Goal: Task Accomplishment & Management: Manage account settings

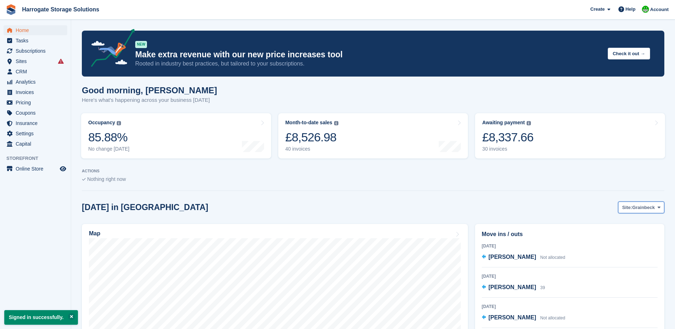
click at [639, 206] on span "Grainbeck" at bounding box center [643, 207] width 23 height 7
click at [609, 249] on link "Mornington" at bounding box center [630, 249] width 62 height 13
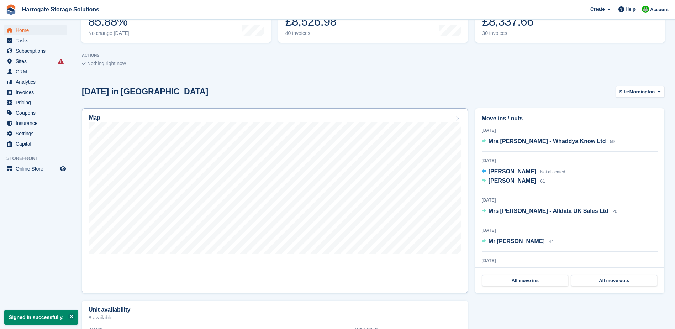
scroll to position [107, 0]
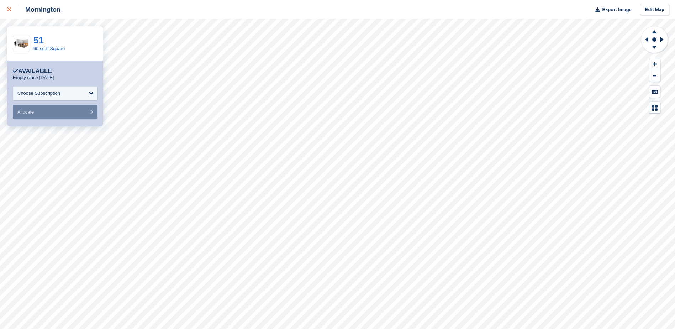
click at [8, 8] on icon at bounding box center [9, 9] width 4 height 4
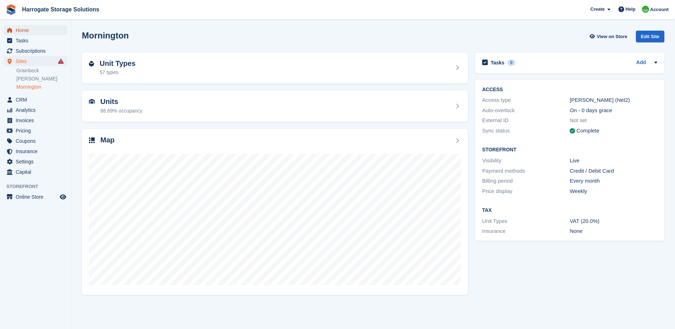
click at [21, 29] on span "Home" at bounding box center [37, 30] width 43 height 10
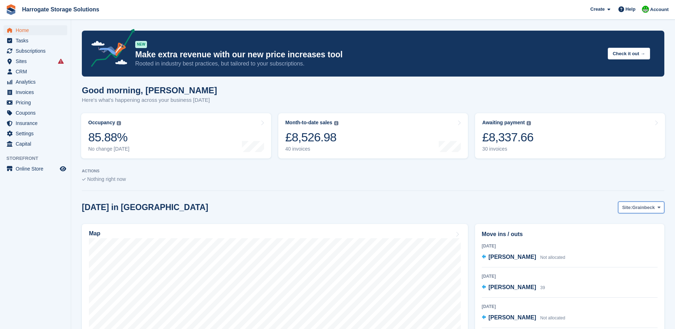
click at [640, 207] on span "Grainbeck" at bounding box center [643, 207] width 23 height 7
click at [623, 238] on link "[PERSON_NAME]" at bounding box center [630, 237] width 62 height 13
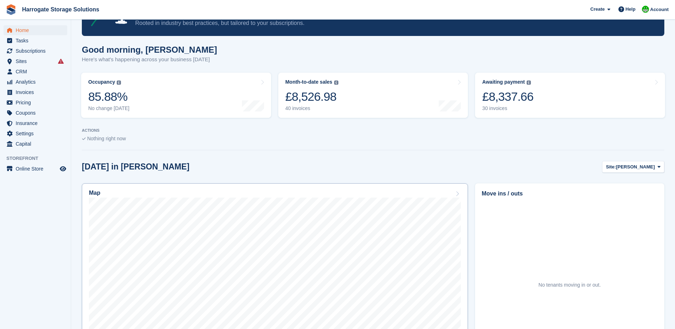
scroll to position [142, 0]
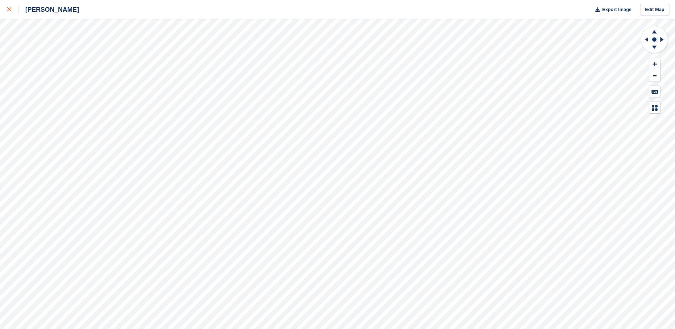
click at [10, 8] on icon at bounding box center [9, 9] width 4 height 4
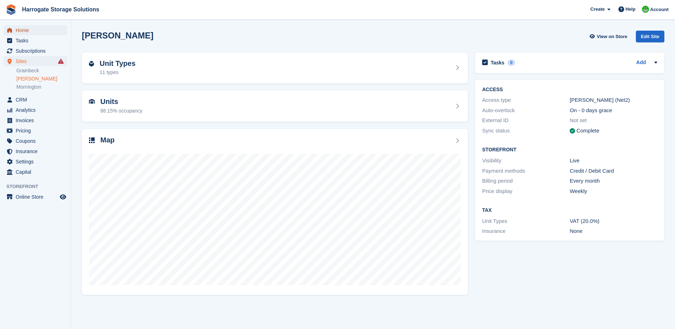
click at [21, 28] on span "Home" at bounding box center [37, 30] width 43 height 10
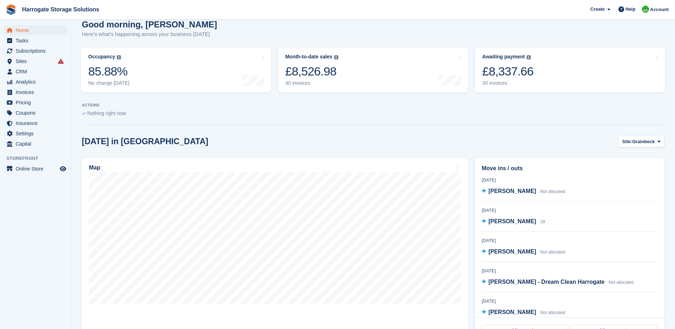
scroll to position [142, 0]
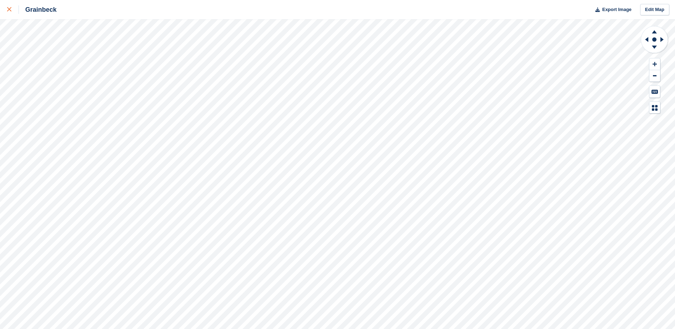
click at [9, 9] on icon at bounding box center [9, 9] width 4 height 4
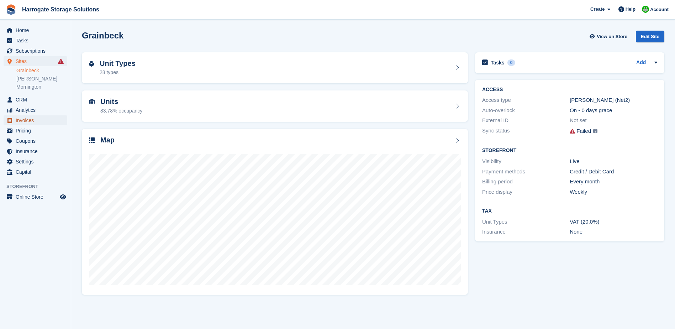
click at [25, 120] on span "Invoices" at bounding box center [37, 120] width 43 height 10
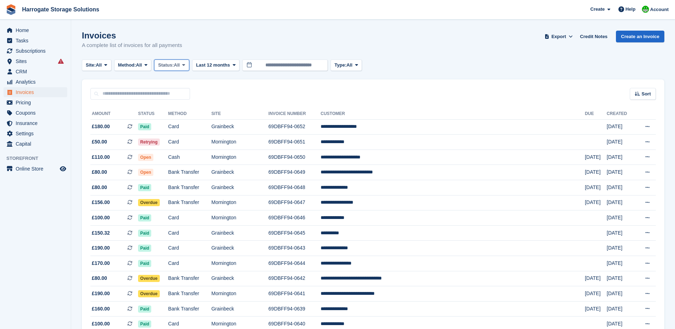
click at [180, 63] on span "All" at bounding box center [177, 65] width 6 height 7
click at [174, 122] on link "Open" at bounding box center [188, 120] width 62 height 13
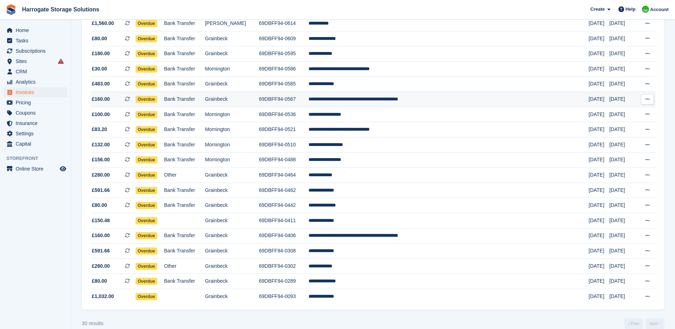
scroll to position [281, 0]
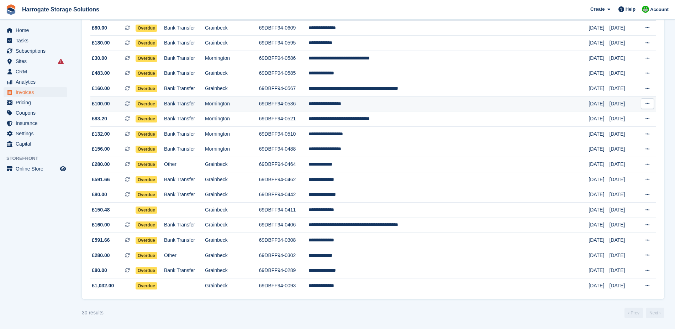
click at [366, 105] on td "**********" at bounding box center [448, 103] width 280 height 15
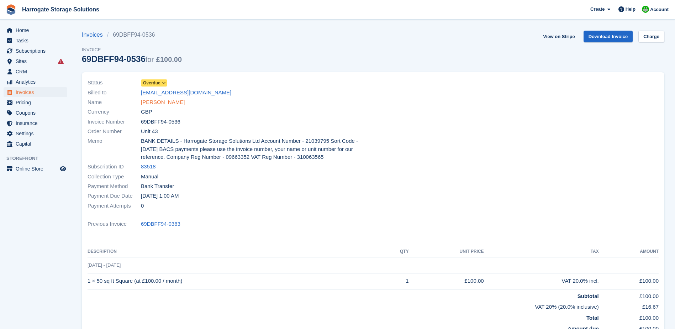
click at [164, 103] on link "Miss clare scallan" at bounding box center [163, 102] width 44 height 8
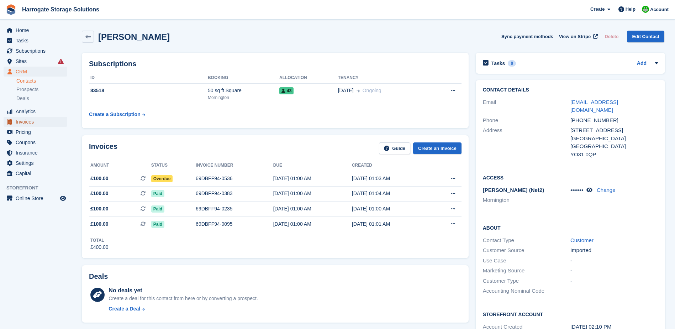
click at [24, 121] on span "Invoices" at bounding box center [37, 122] width 43 height 10
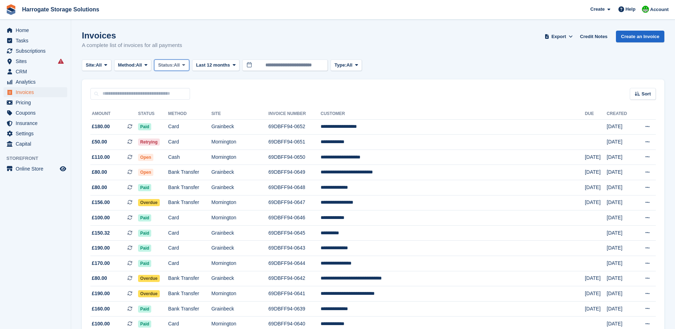
click at [173, 63] on span "Status:" at bounding box center [166, 65] width 16 height 7
click at [179, 119] on link "Open" at bounding box center [188, 120] width 62 height 13
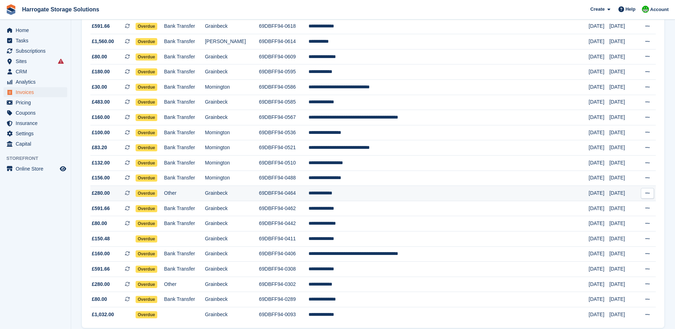
scroll to position [281, 0]
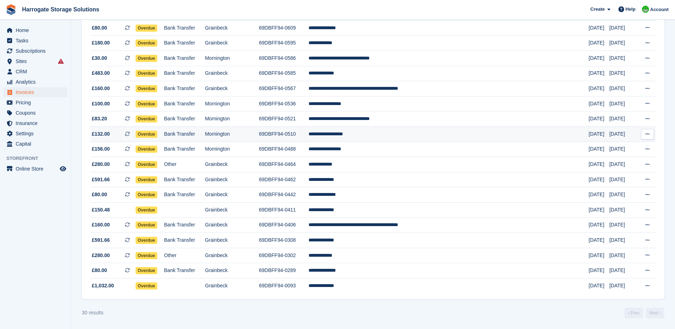
click at [380, 135] on td "**********" at bounding box center [448, 133] width 280 height 15
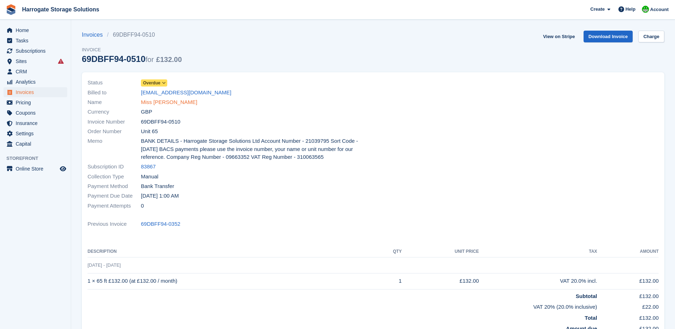
click at [169, 100] on link "Miss Rebecca Reeves" at bounding box center [169, 102] width 56 height 8
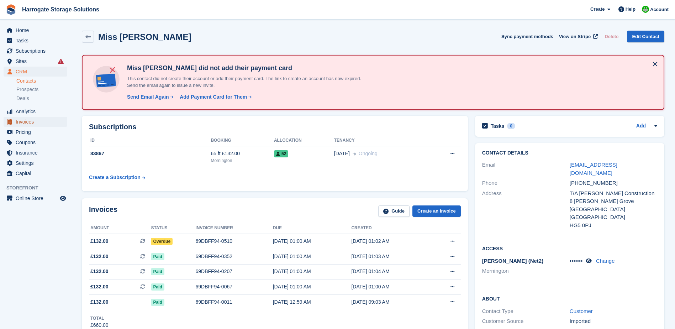
click at [19, 123] on span "Invoices" at bounding box center [37, 122] width 43 height 10
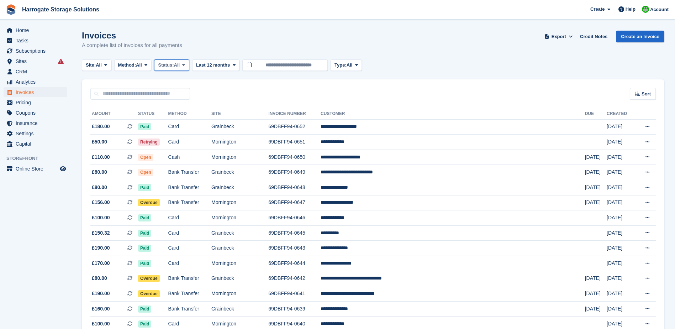
drag, startPoint x: 173, startPoint y: 62, endPoint x: 169, endPoint y: 63, distance: 4.2
click at [170, 62] on span "Status:" at bounding box center [166, 65] width 16 height 7
click at [172, 118] on link "Open" at bounding box center [188, 120] width 62 height 13
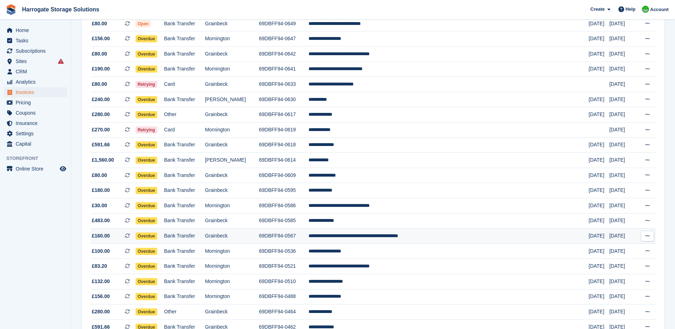
scroll to position [178, 0]
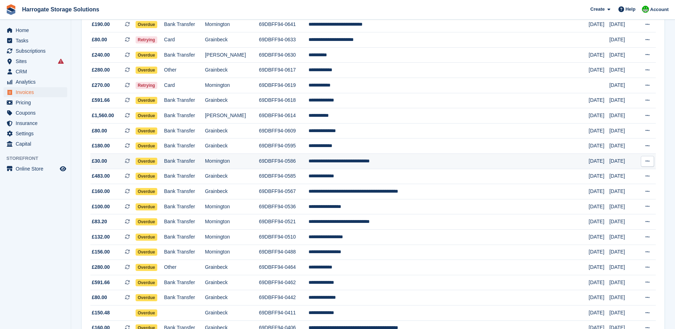
click at [374, 160] on td "**********" at bounding box center [448, 161] width 280 height 15
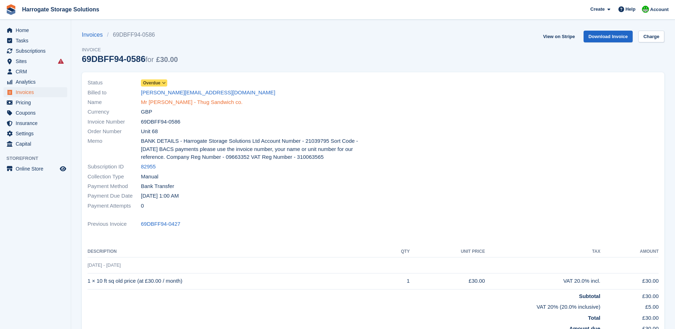
click at [171, 101] on link "Mr Daniel Bell - Thug Sandwich co." at bounding box center [192, 102] width 102 height 8
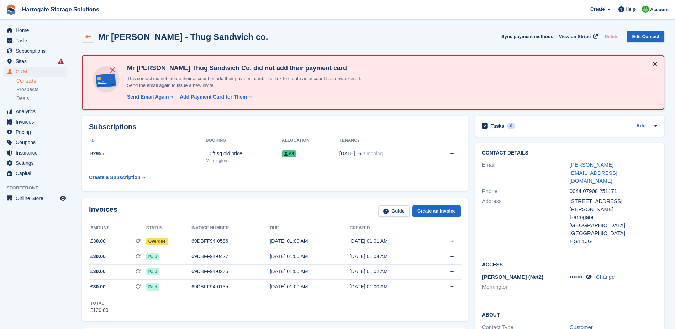
click at [88, 35] on icon at bounding box center [87, 36] width 5 height 5
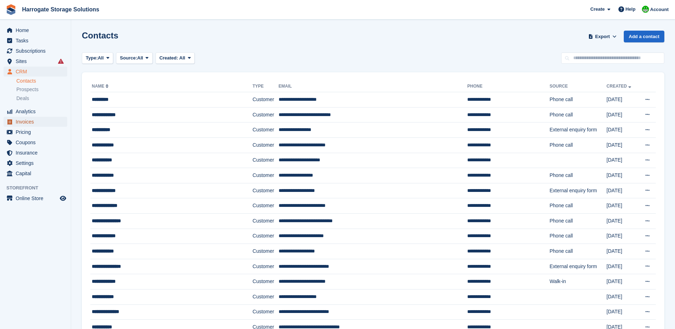
click at [24, 121] on span "Invoices" at bounding box center [37, 122] width 43 height 10
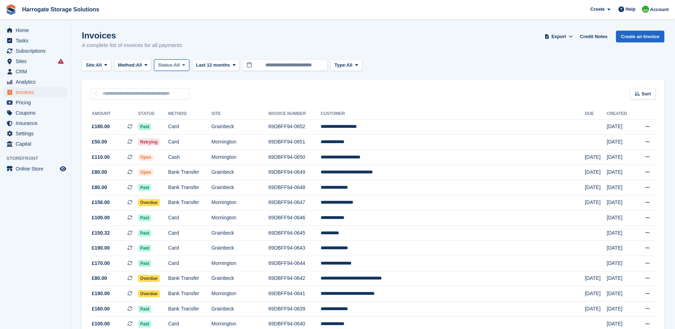
click at [174, 64] on span "Status:" at bounding box center [166, 65] width 16 height 7
click at [179, 122] on link "Open" at bounding box center [188, 120] width 62 height 13
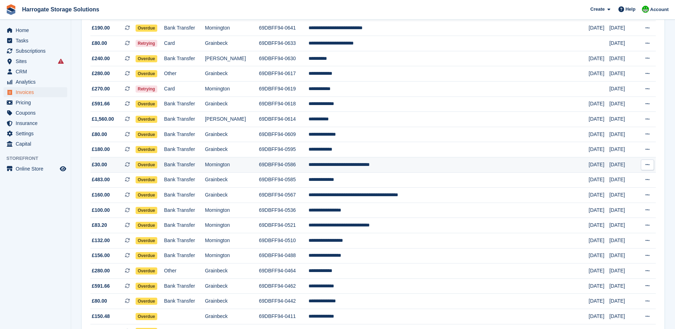
scroll to position [174, 0]
click at [647, 162] on button at bounding box center [647, 165] width 13 height 11
click at [618, 178] on p "Download PDF" at bounding box center [620, 178] width 62 height 9
click at [374, 163] on td "**********" at bounding box center [448, 165] width 280 height 15
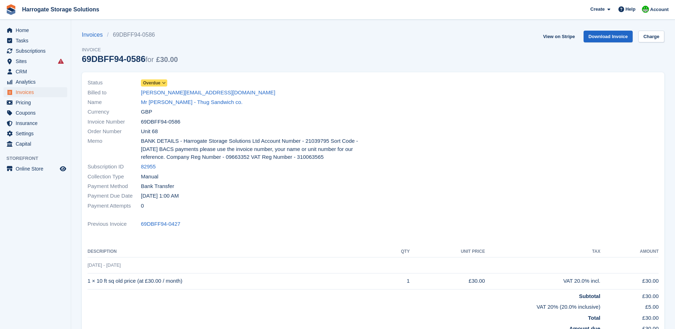
drag, startPoint x: 205, startPoint y: 91, endPoint x: 138, endPoint y: 91, distance: 66.9
click at [138, 91] on div "Billed to [PERSON_NAME][EMAIL_ADDRESS][DOMAIN_NAME]" at bounding box center [228, 93] width 281 height 10
copy div "[PERSON_NAME][EMAIL_ADDRESS][DOMAIN_NAME]"
click at [31, 92] on span "Invoices" at bounding box center [37, 92] width 43 height 10
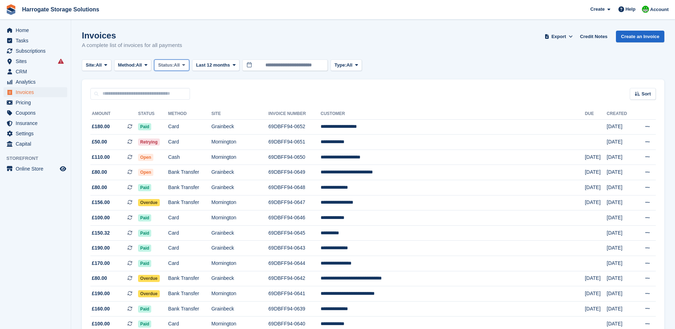
click at [174, 65] on span "Status:" at bounding box center [166, 65] width 16 height 7
click at [176, 120] on link "Open" at bounding box center [188, 120] width 62 height 13
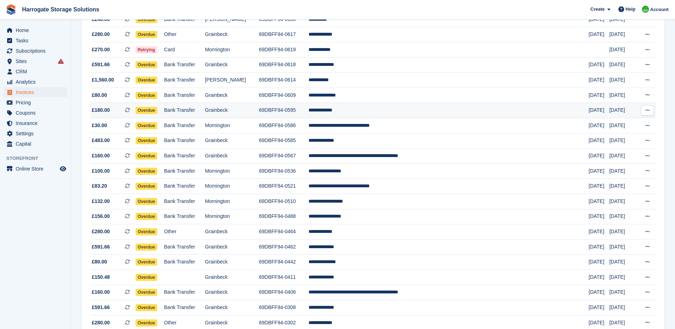
scroll to position [178, 0]
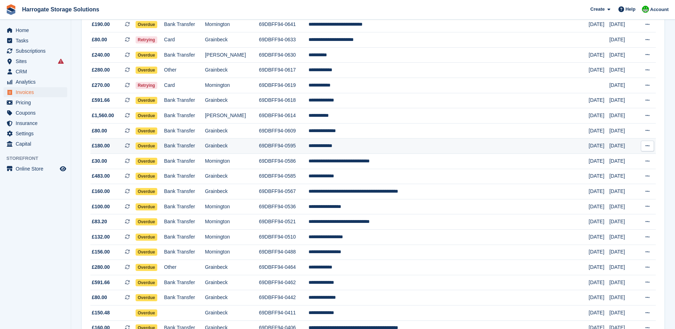
click at [648, 144] on icon at bounding box center [647, 145] width 4 height 5
click at [614, 160] on p "Download PDF" at bounding box center [620, 159] width 62 height 9
click at [376, 144] on td "**********" at bounding box center [448, 145] width 280 height 15
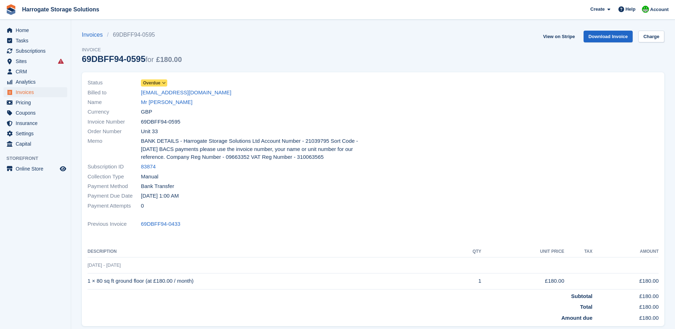
drag, startPoint x: 201, startPoint y: 92, endPoint x: 139, endPoint y: 92, distance: 61.9
click at [139, 92] on div "Billed to [EMAIL_ADDRESS][DOMAIN_NAME]" at bounding box center [228, 93] width 281 height 10
copy div "[EMAIL_ADDRESS][DOMAIN_NAME]"
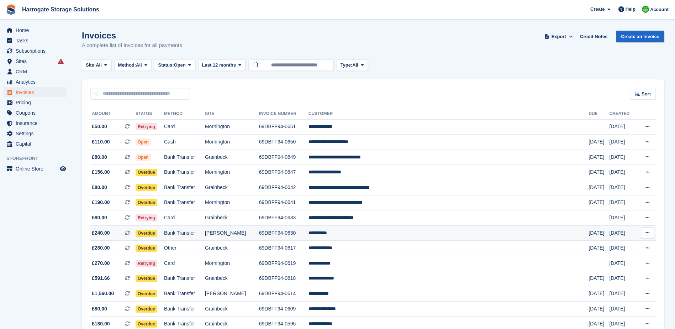
scroll to position [178, 0]
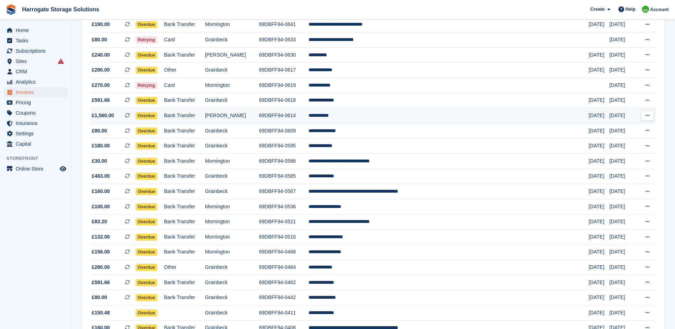
click at [361, 118] on td "**********" at bounding box center [448, 115] width 280 height 15
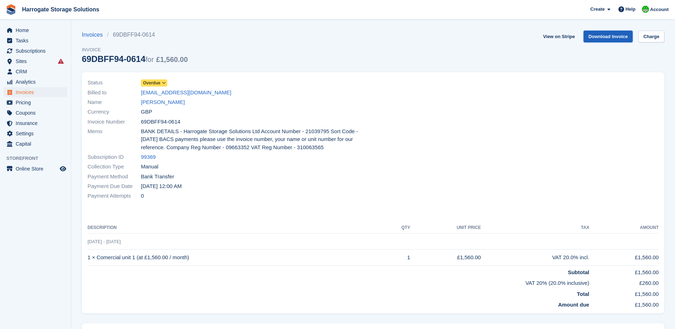
click at [602, 35] on link "Download Invoice" at bounding box center [607, 37] width 49 height 12
drag, startPoint x: 237, startPoint y: 93, endPoint x: 139, endPoint y: 93, distance: 97.1
click at [139, 93] on div "Billed to rampropertyservices@btinternet.com" at bounding box center [228, 93] width 281 height 10
copy div "rampropertyservices@btinternet.com"
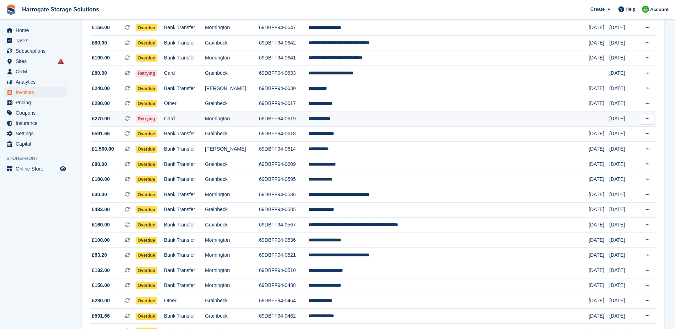
scroll to position [107, 0]
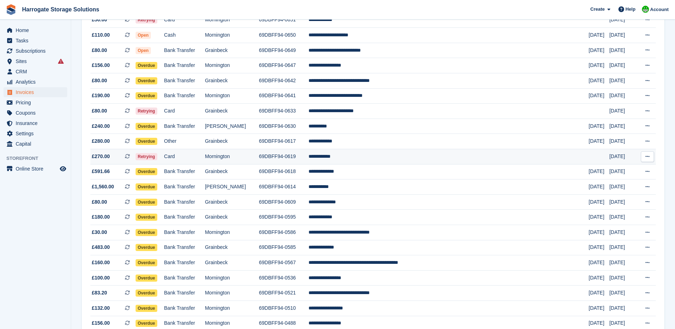
click at [366, 155] on td "**********" at bounding box center [448, 156] width 280 height 15
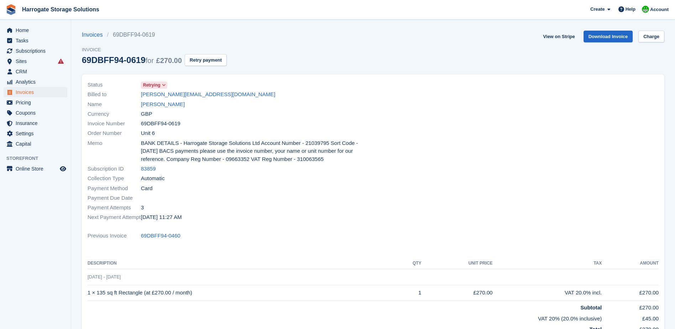
drag, startPoint x: 205, startPoint y: 92, endPoint x: 139, endPoint y: 96, distance: 65.5
click at [139, 96] on div "Billed to vicky.taylor54@gmail.com" at bounding box center [228, 95] width 281 height 10
copy div "vicky.taylor54@gmail.com"
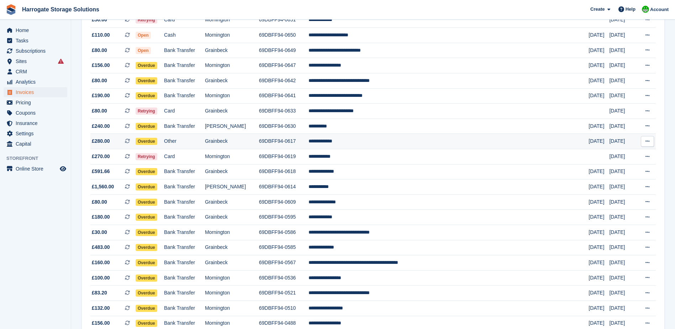
scroll to position [71, 0]
